Goal: Task Accomplishment & Management: Manage account settings

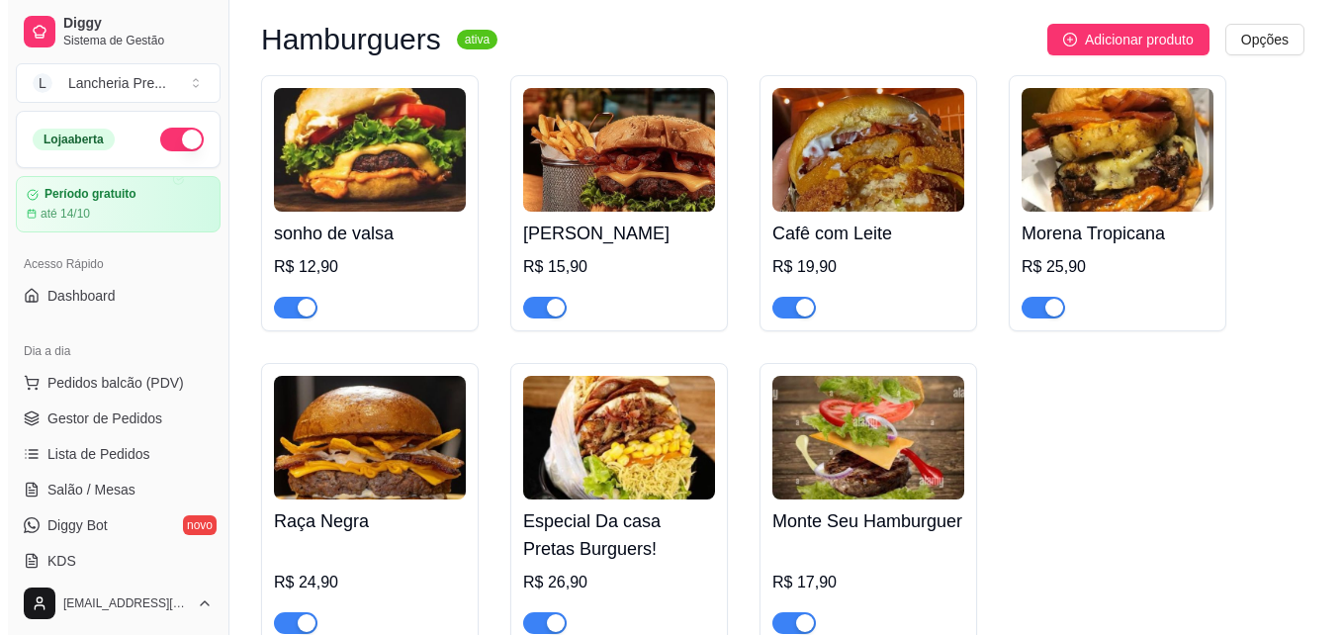
scroll to position [237, 0]
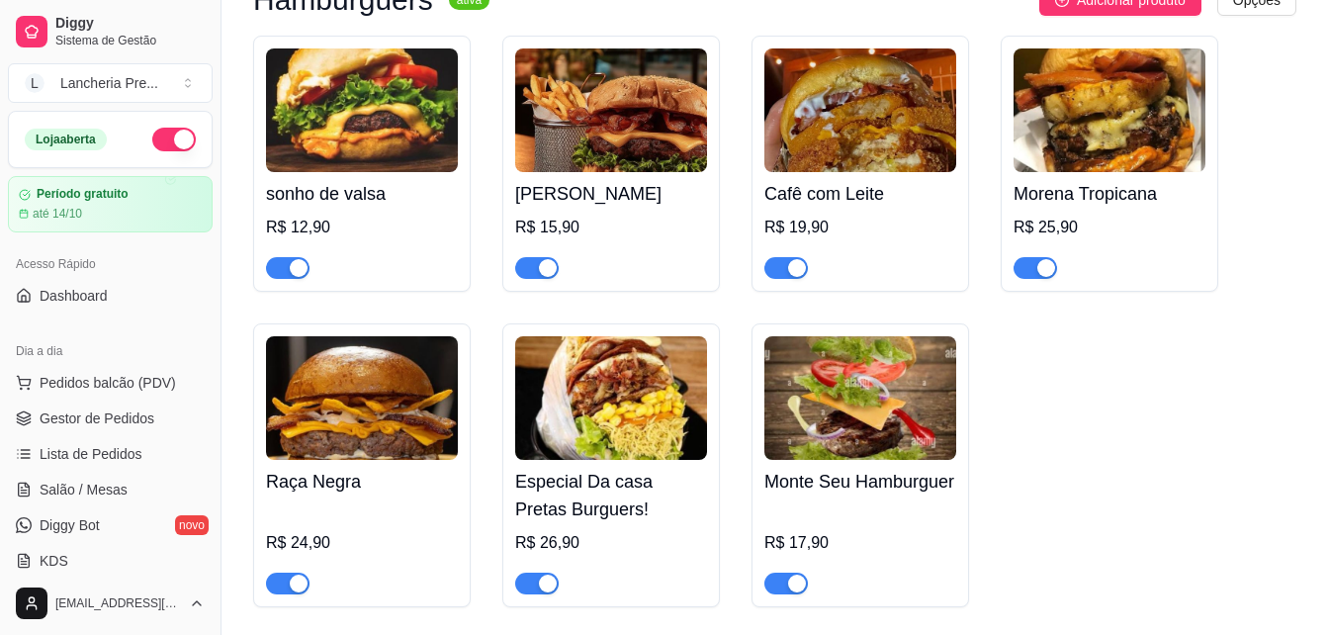
click at [1117, 162] on img at bounding box center [1110, 110] width 192 height 124
click at [604, 111] on img at bounding box center [611, 110] width 192 height 124
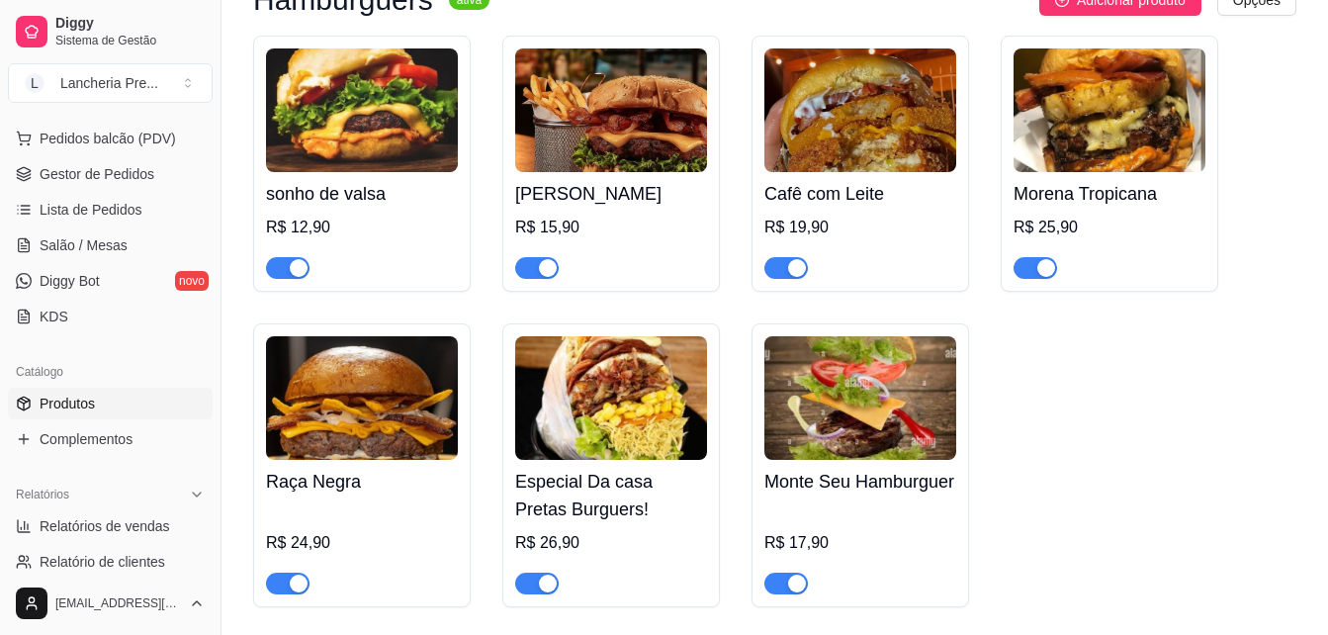
scroll to position [276, 0]
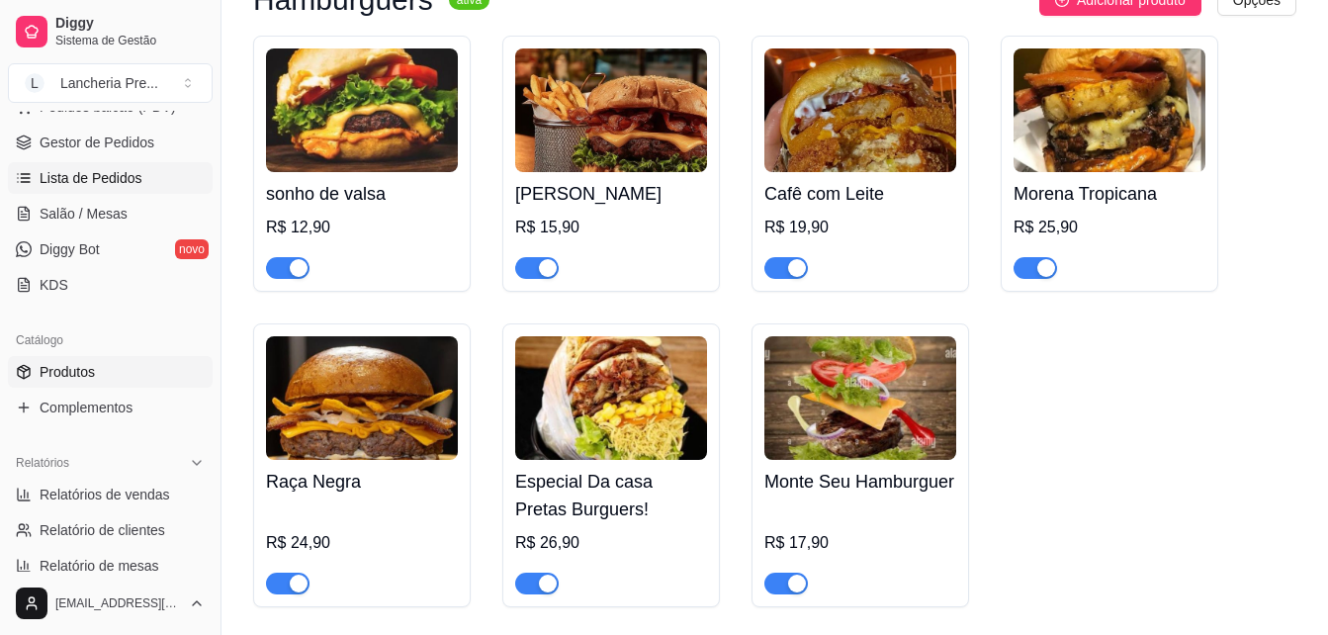
click at [152, 186] on link "Lista de Pedidos" at bounding box center [110, 178] width 205 height 32
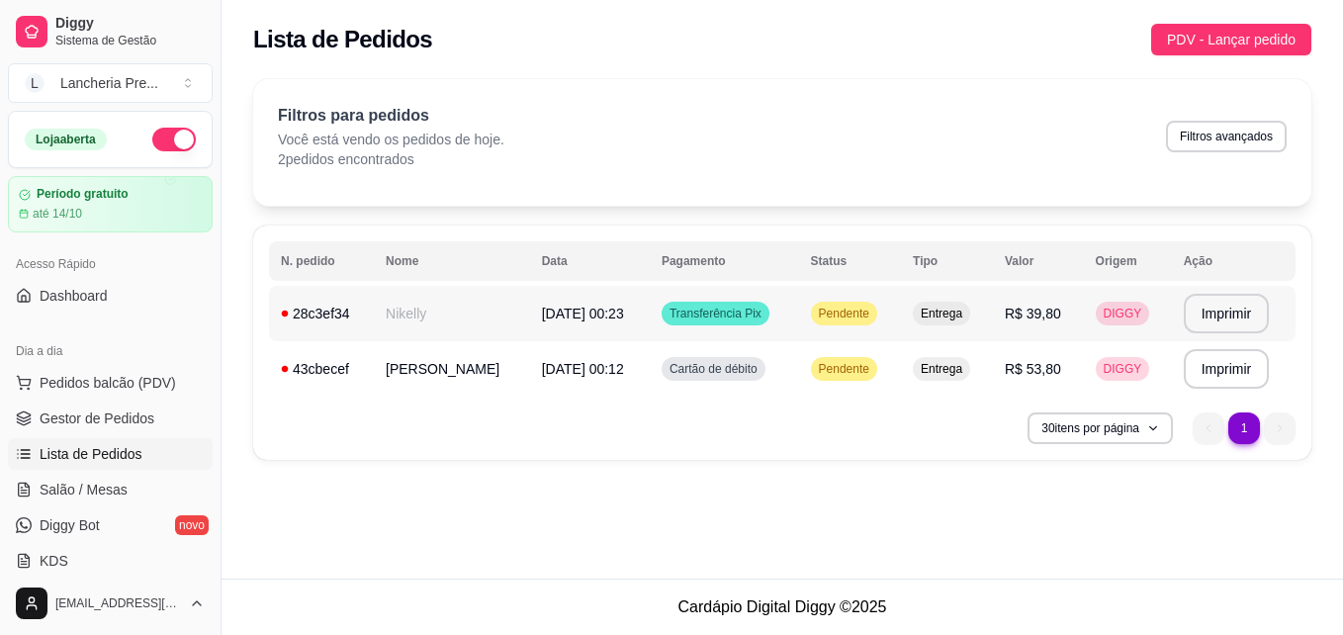
click at [530, 321] on td "[DATE] 00:23" at bounding box center [590, 313] width 120 height 55
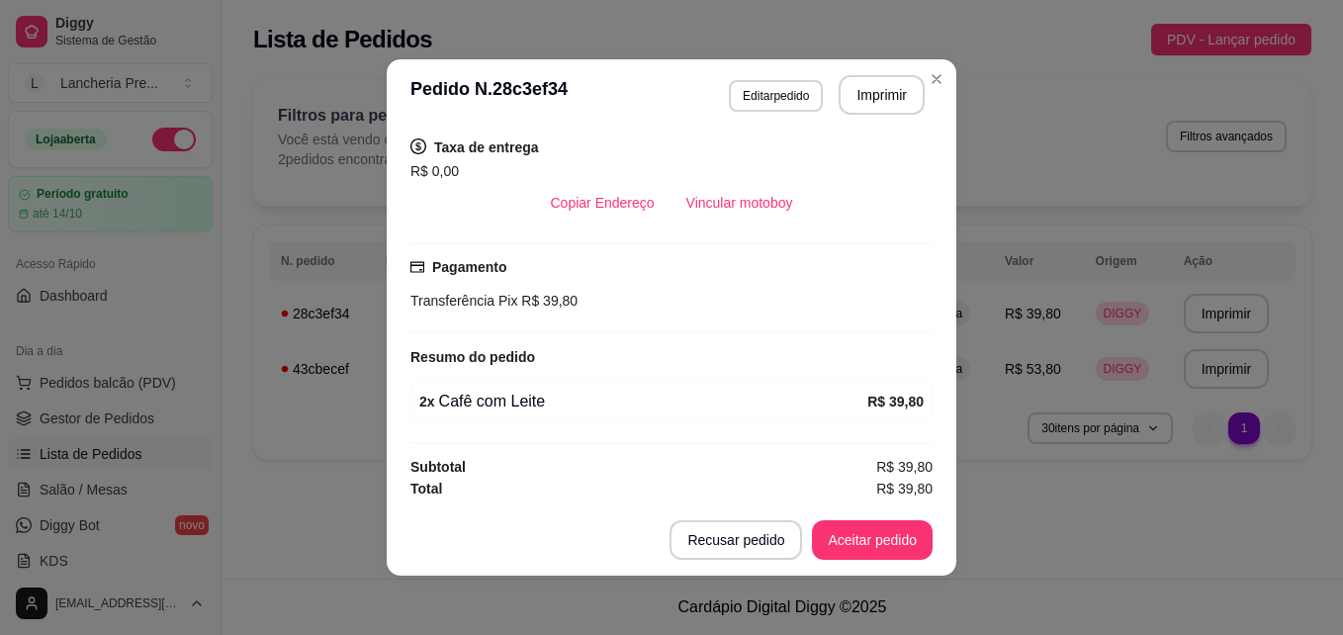
scroll to position [410, 0]
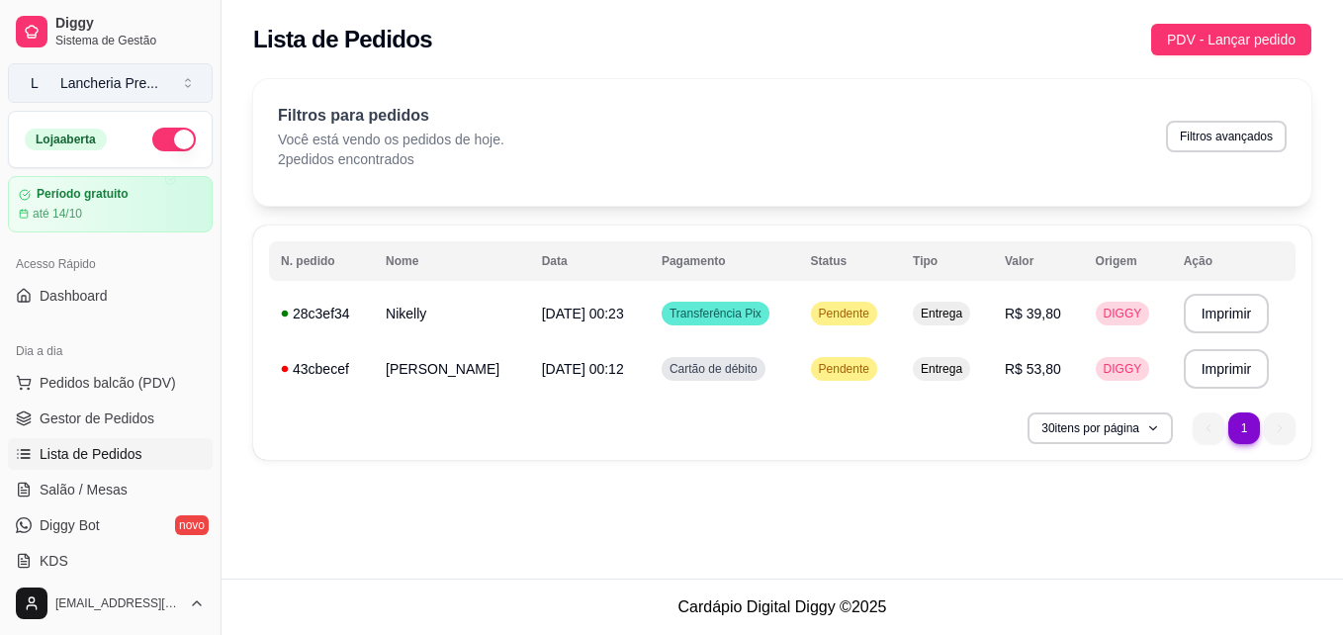
click at [30, 74] on span "L" at bounding box center [35, 83] width 20 height 20
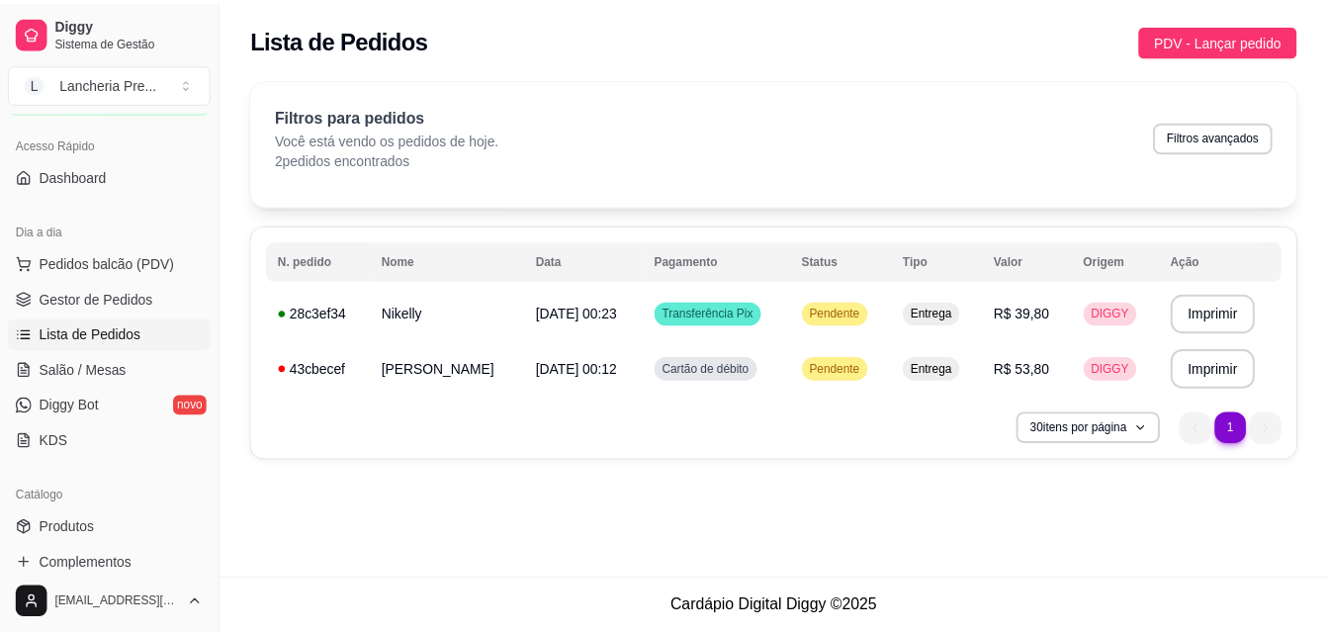
scroll to position [145, 0]
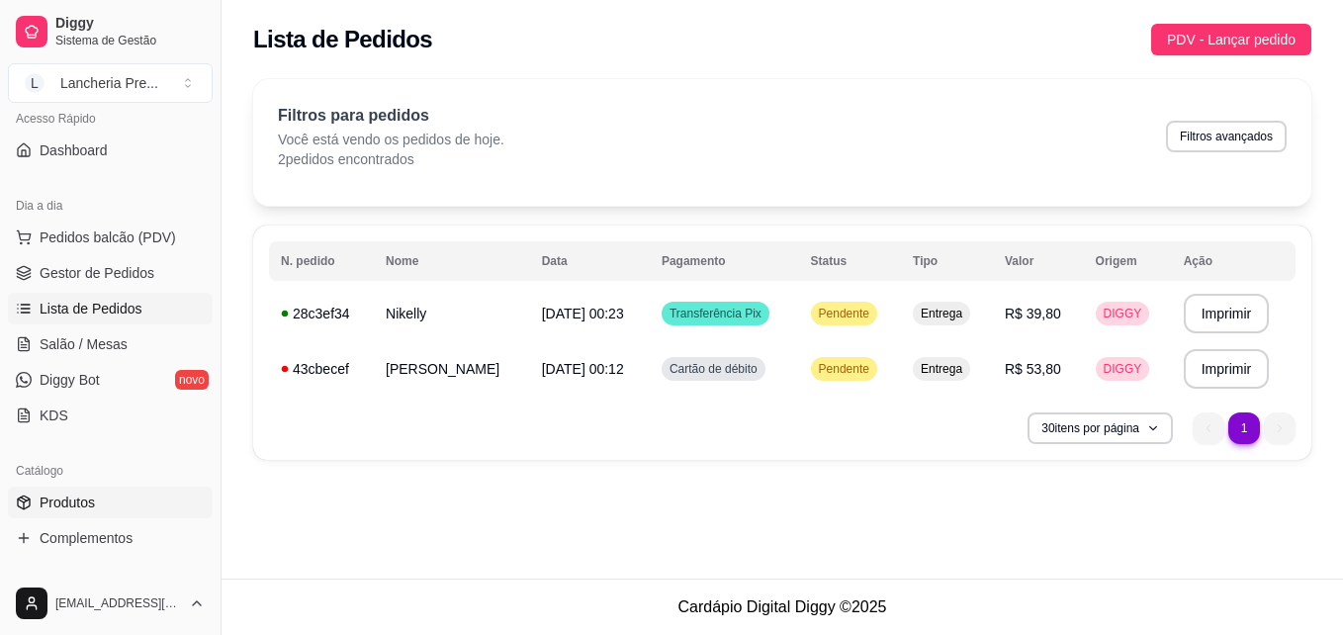
click at [110, 501] on link "Produtos" at bounding box center [110, 503] width 205 height 32
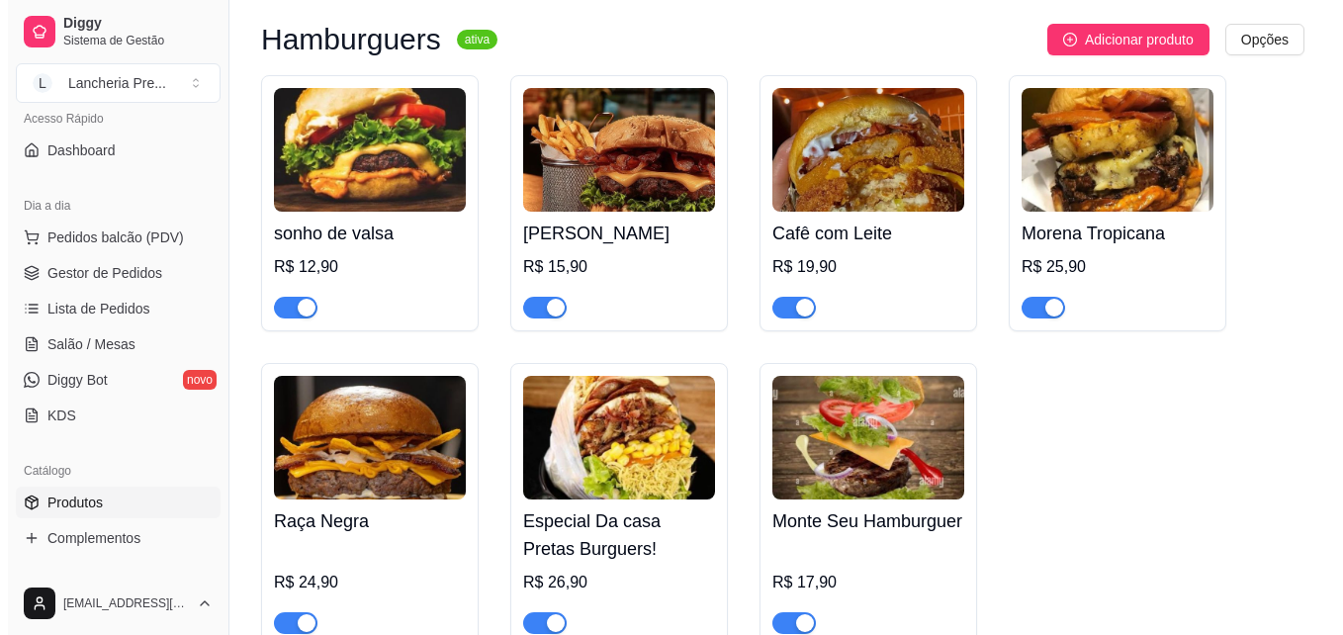
scroll to position [237, 0]
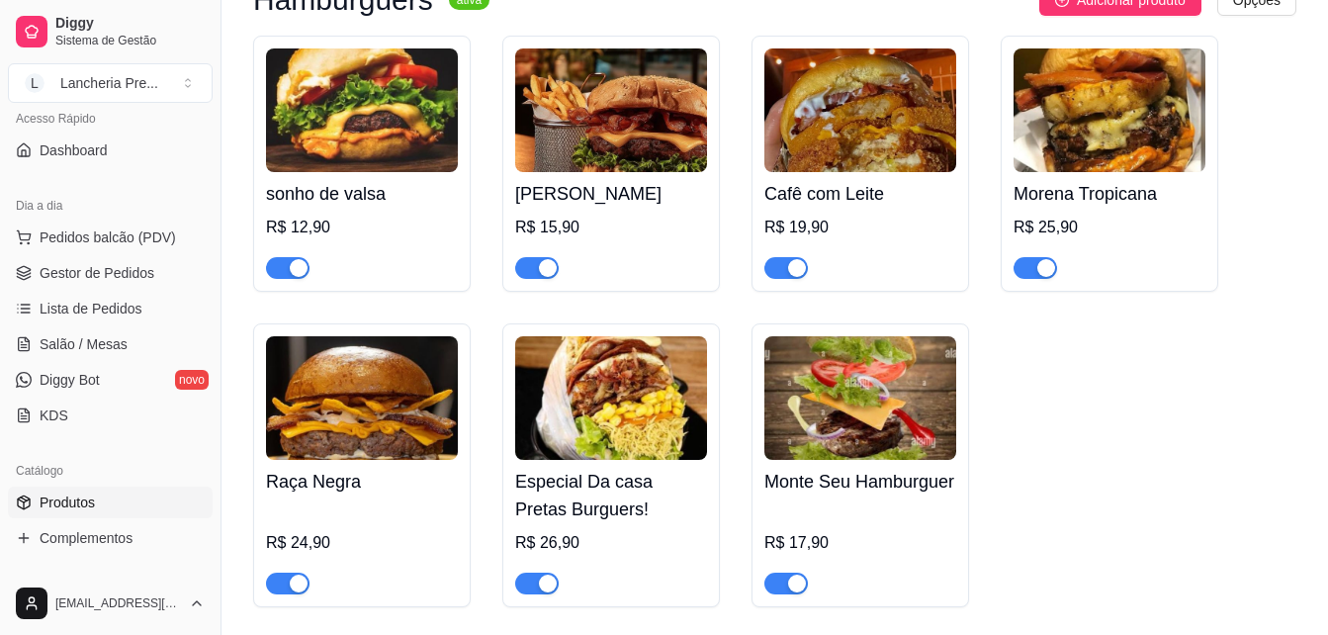
click at [621, 277] on div at bounding box center [611, 259] width 192 height 40
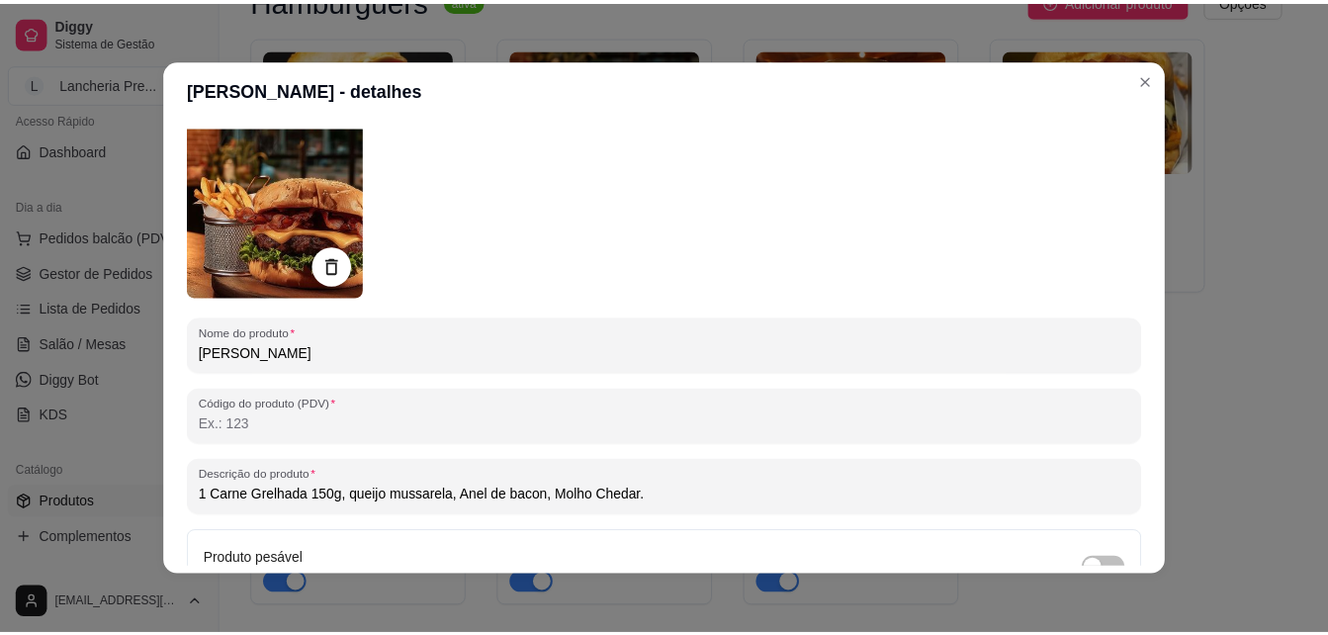
scroll to position [119, 0]
